Goal: Task Accomplishment & Management: Complete application form

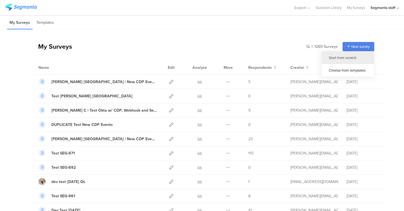
click at [348, 60] on div "Start from scratch" at bounding box center [347, 58] width 52 height 13
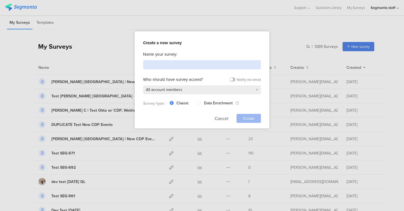
click at [188, 66] on input at bounding box center [202, 64] width 118 height 9
type input "test dev [DATE]"
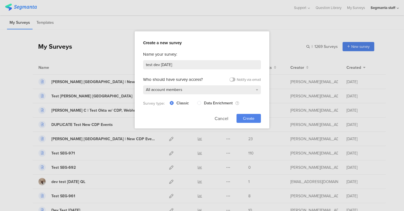
click at [248, 121] on span "Create" at bounding box center [248, 119] width 11 height 6
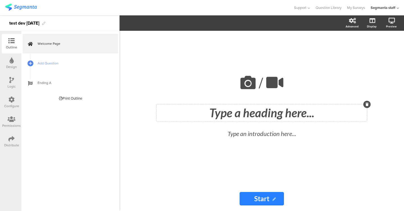
click at [244, 116] on div "Type a heading here..." at bounding box center [261, 113] width 210 height 17
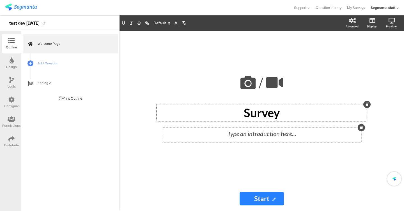
click at [248, 134] on div "Type an introduction here..." at bounding box center [261, 133] width 196 height 9
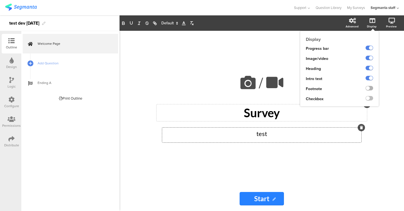
click at [369, 88] on label at bounding box center [369, 88] width 8 height 4
click at [0, 0] on input "checkbox" at bounding box center [0, 0] width 0 height 0
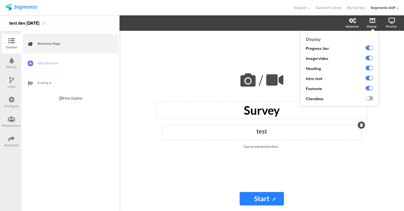
click at [369, 98] on label at bounding box center [369, 98] width 8 height 4
click at [0, 0] on input "checkbox" at bounding box center [0, 0] width 0 height 0
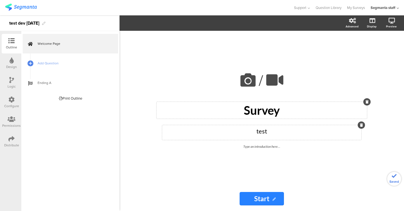
click at [272, 145] on div "/ Survey Survey test test Type an introduction here..." at bounding box center [261, 109] width 224 height 156
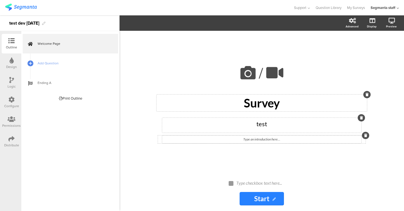
click at [274, 142] on div "Type an introduction here..." at bounding box center [261, 140] width 199 height 8
click at [259, 182] on div "Type checkbox text here..." at bounding box center [264, 183] width 56 height 5
click at [52, 64] on span "Add Question" at bounding box center [74, 64] width 72 height 6
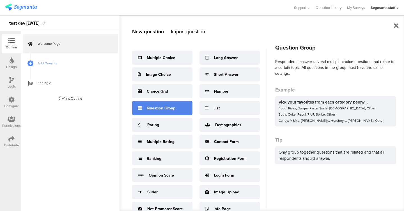
scroll to position [7, 0]
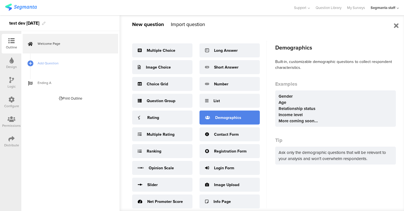
click at [217, 119] on div "Demographics" at bounding box center [228, 118] width 26 height 6
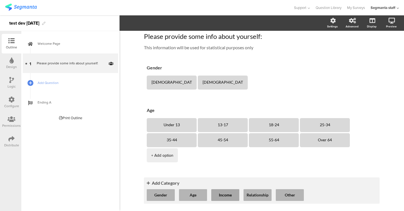
scroll to position [7, 0]
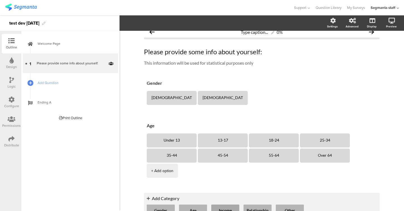
click at [234, 205] on button "Income" at bounding box center [225, 211] width 28 height 12
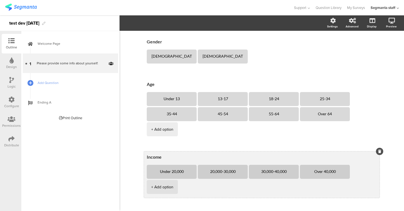
scroll to position [50, 0]
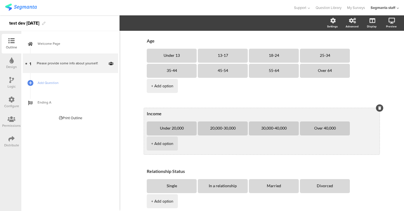
scroll to position [92, 0]
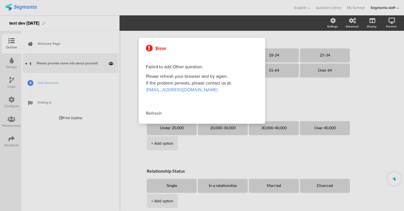
click at [154, 115] on div "Refresh" at bounding box center [202, 113] width 112 height 7
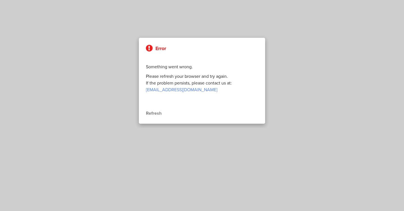
click at [154, 115] on div "Refresh" at bounding box center [202, 113] width 112 height 7
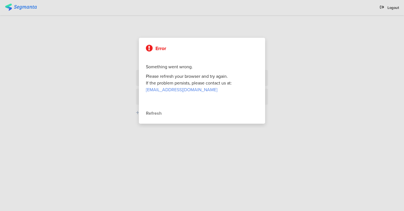
click at [154, 111] on div "Refresh" at bounding box center [202, 113] width 112 height 7
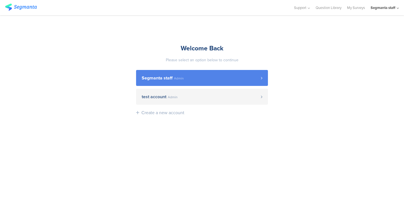
click at [157, 78] on span "Segmanta staff" at bounding box center [157, 78] width 31 height 4
